Goal: Task Accomplishment & Management: Manage account settings

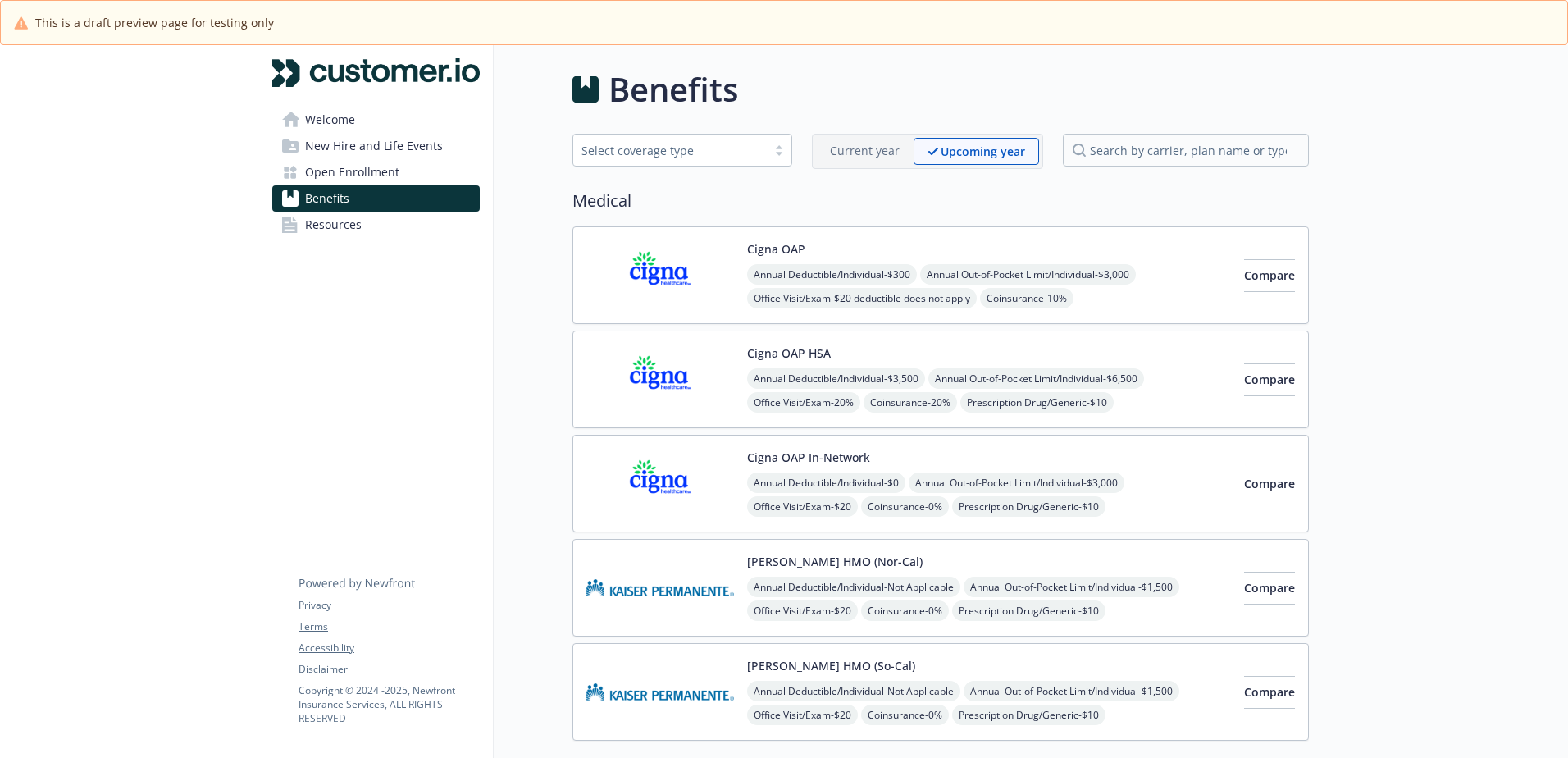
scroll to position [738, 0]
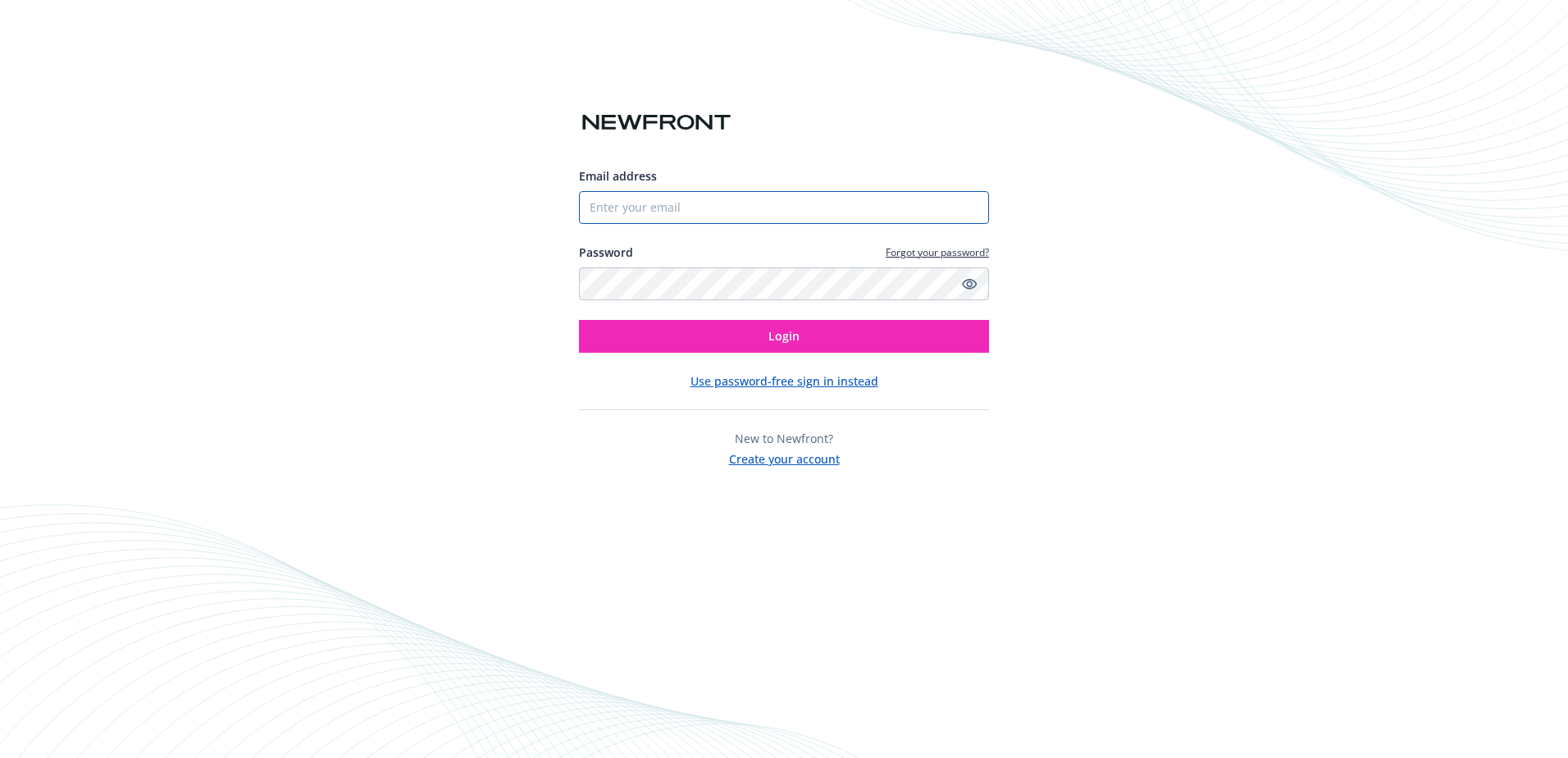
click at [741, 208] on input "Email address" at bounding box center [784, 207] width 410 height 33
type input "Jana.lujan@newfront.com"
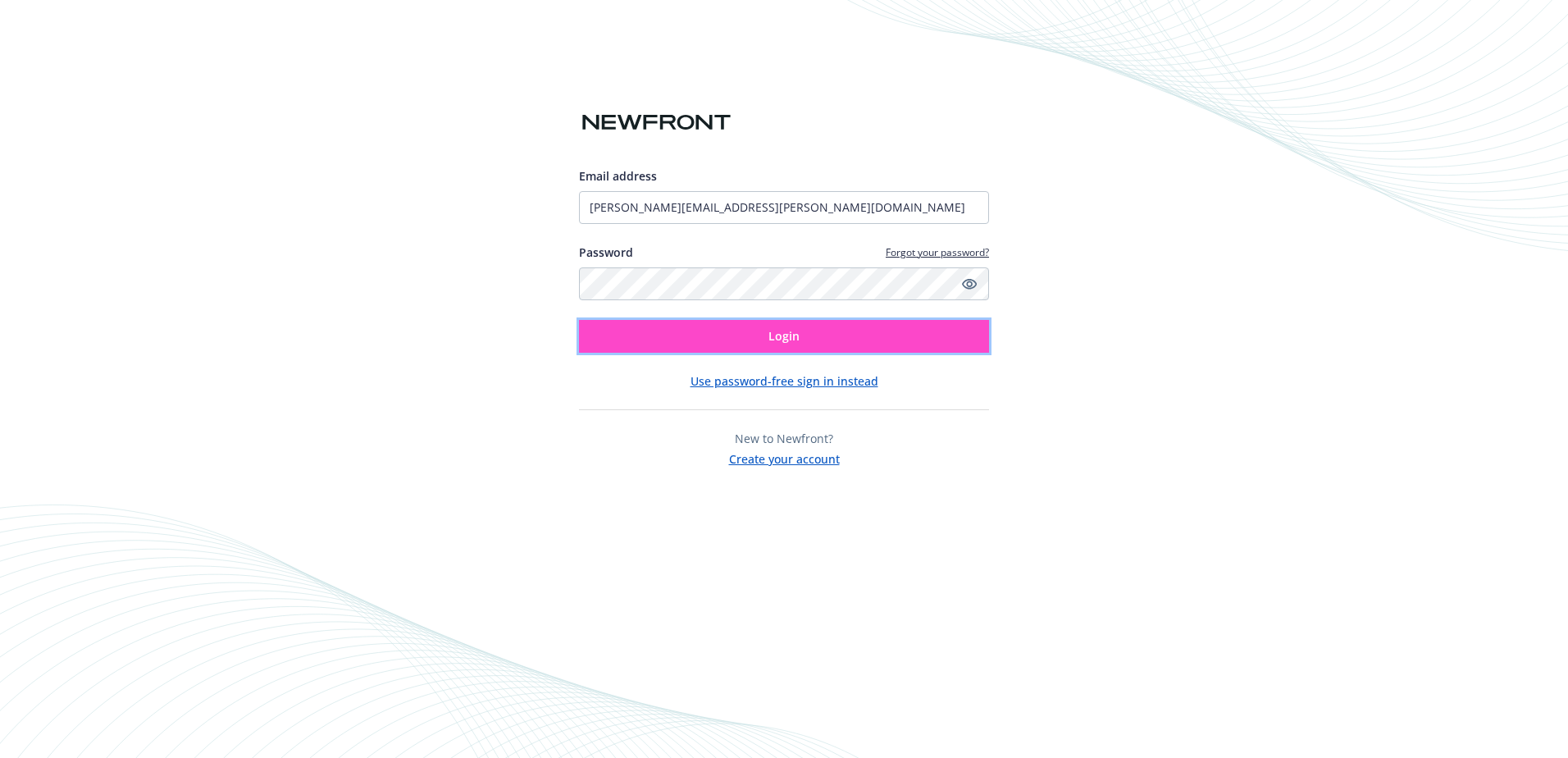
click at [755, 336] on button "Login" at bounding box center [784, 336] width 410 height 33
